Goal: Find specific page/section: Find specific page/section

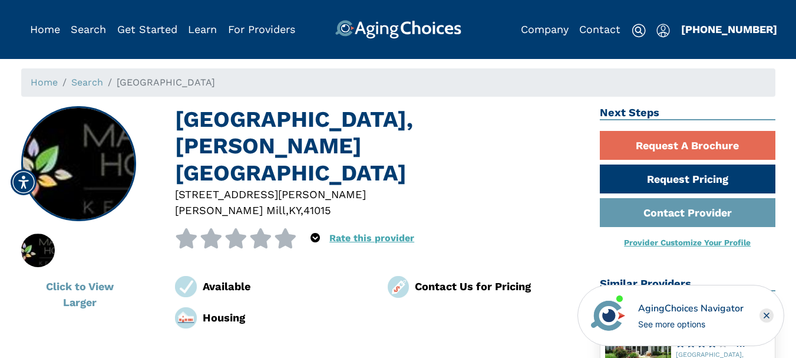
click at [768, 314] on rect "Close" at bounding box center [767, 315] width 14 height 14
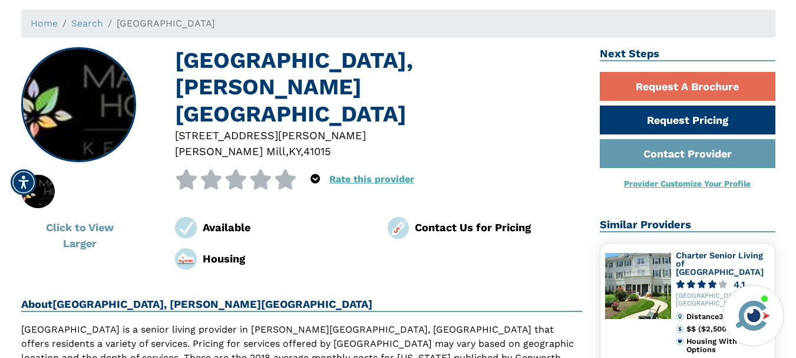
scroll to position [118, 0]
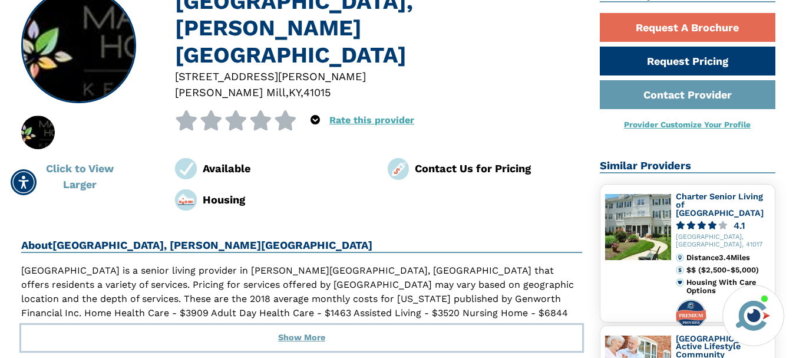
click at [292, 326] on button "Show More" at bounding box center [302, 338] width 562 height 26
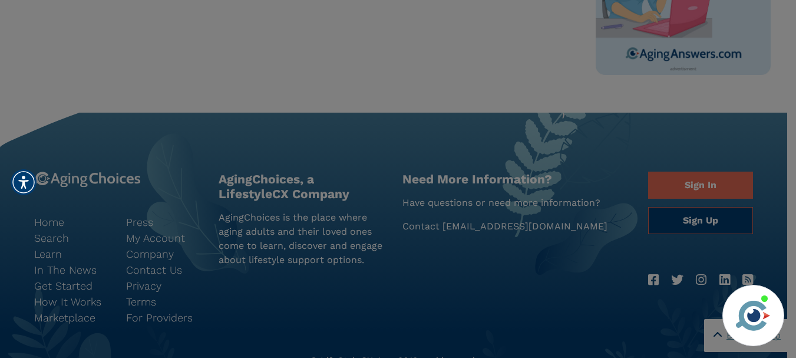
scroll to position [943, 0]
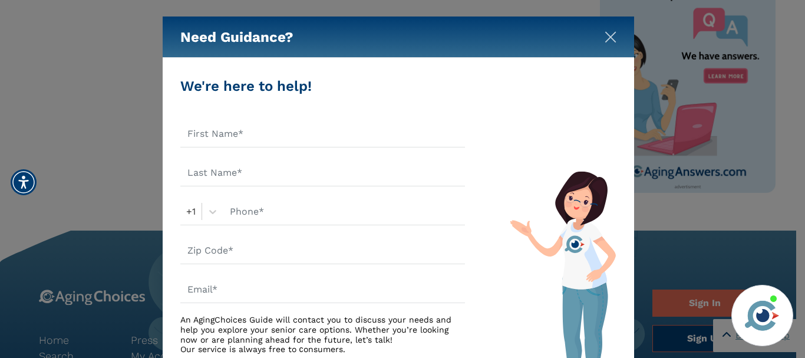
click at [612, 33] on img "Close" at bounding box center [611, 37] width 12 height 12
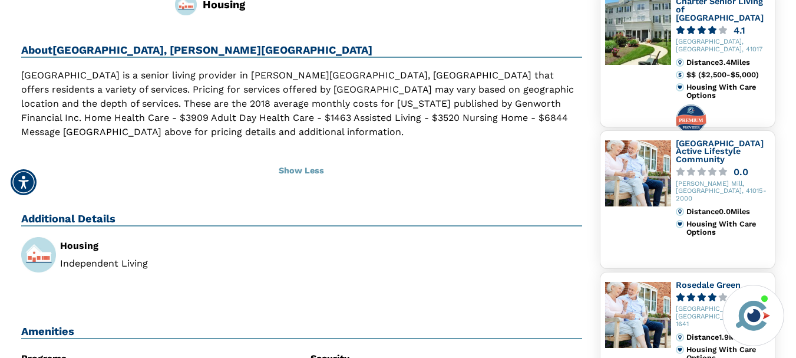
scroll to position [354, 0]
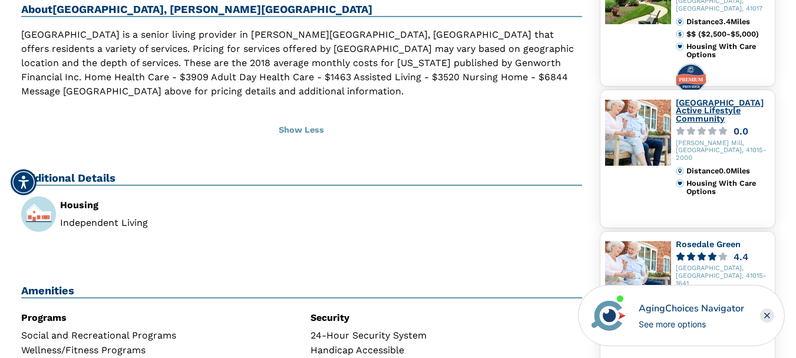
click at [704, 105] on link "[GEOGRAPHIC_DATA] Active Lifestyle Community" at bounding box center [720, 110] width 88 height 25
